Goal: Navigation & Orientation: Find specific page/section

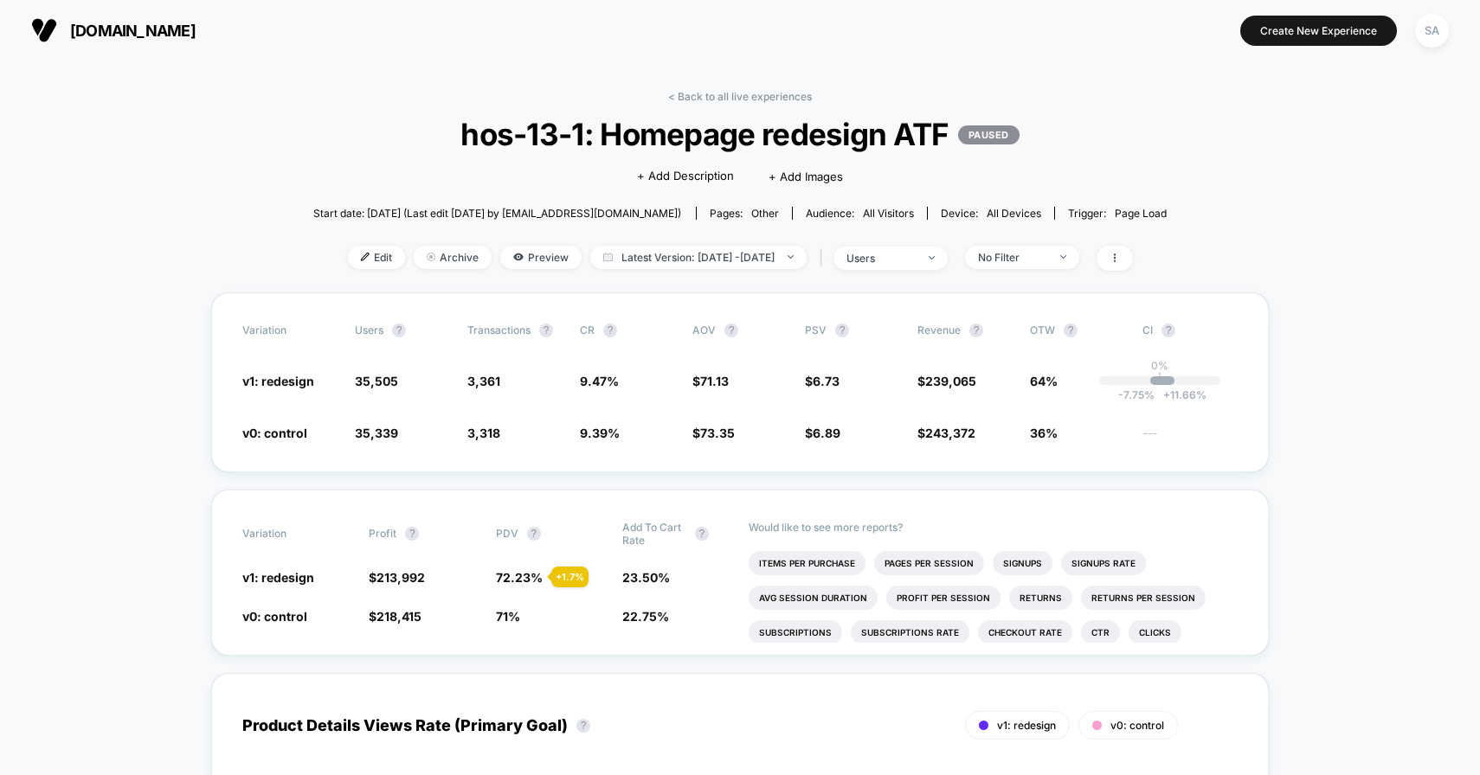
click at [723, 99] on link "< Back to all live experiences" at bounding box center [740, 96] width 144 height 13
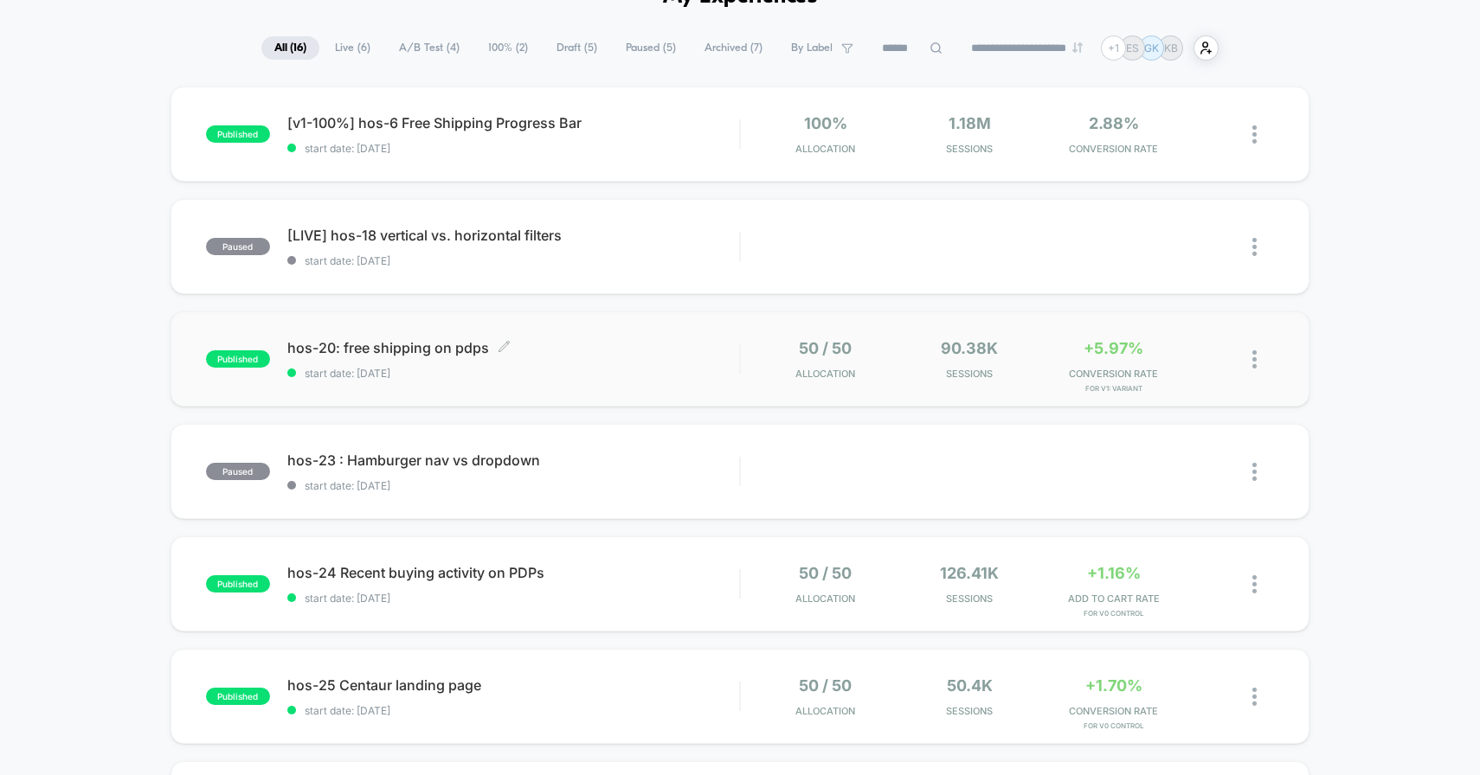
scroll to position [123, 0]
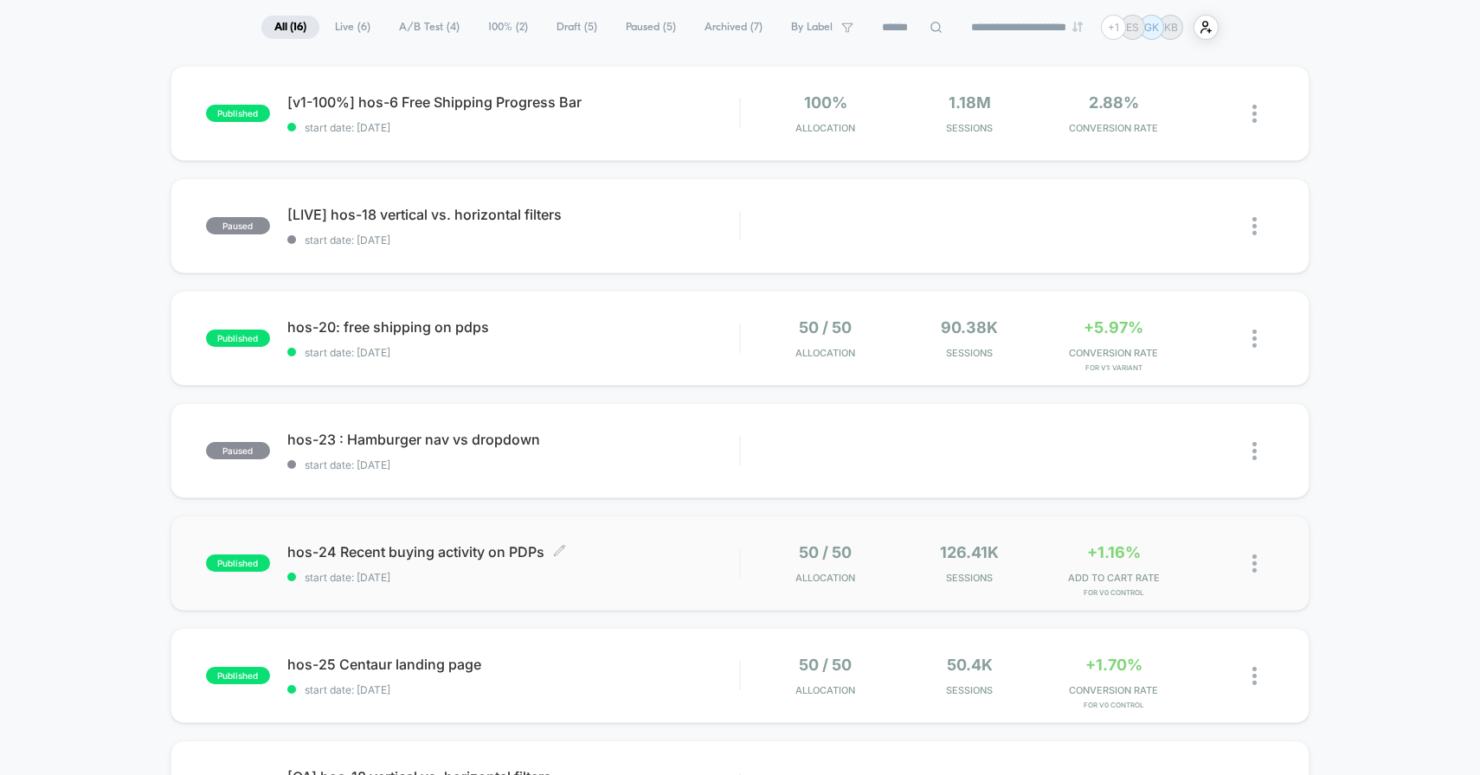
click at [378, 544] on span "hos-24 Recent buying activity on PDPs Click to edit experience details" at bounding box center [513, 552] width 453 height 17
